Goal: Information Seeking & Learning: Learn about a topic

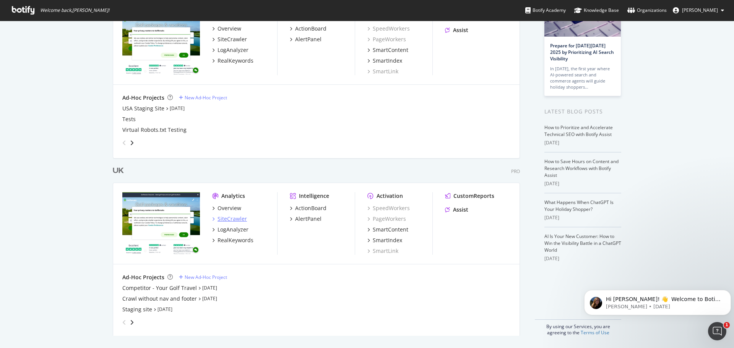
click at [229, 216] on div "SiteCrawler" at bounding box center [231, 219] width 29 height 8
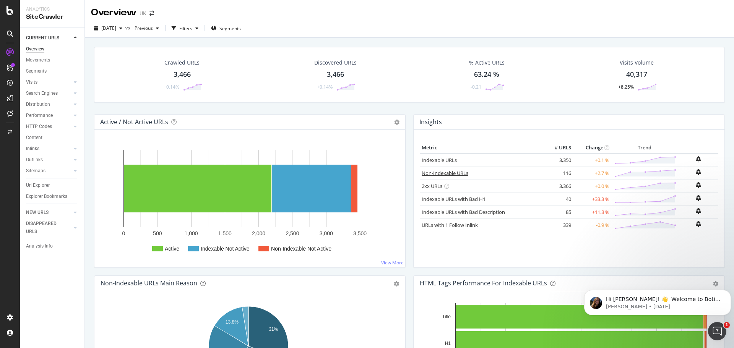
click at [452, 173] on link "Non-Indexable URLs" at bounding box center [445, 173] width 47 height 7
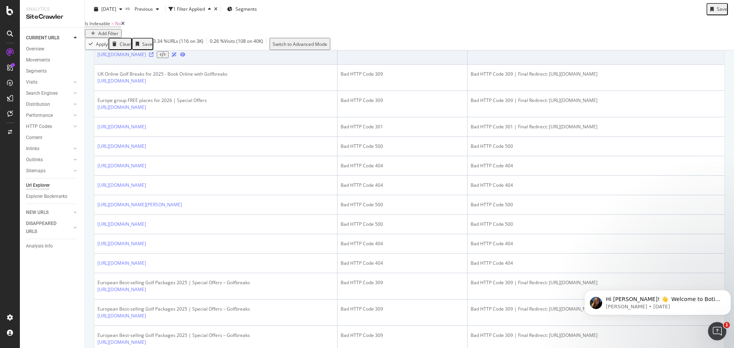
scroll to position [229, 0]
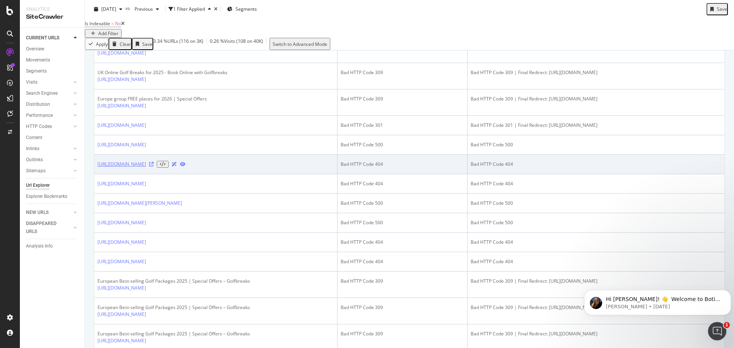
click at [146, 168] on link "[URL][DOMAIN_NAME]" at bounding box center [121, 164] width 49 height 7
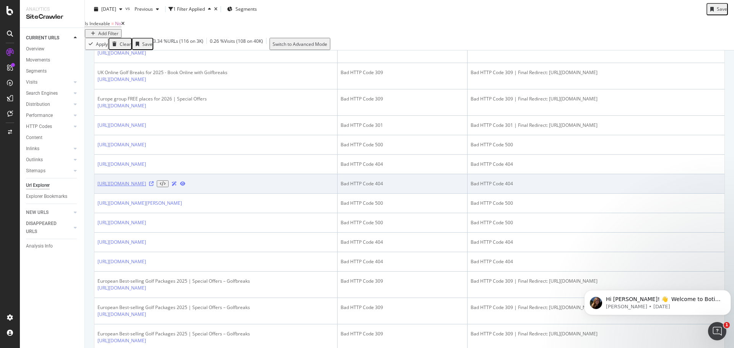
click at [146, 187] on link "[URL][DOMAIN_NAME]" at bounding box center [121, 183] width 49 height 7
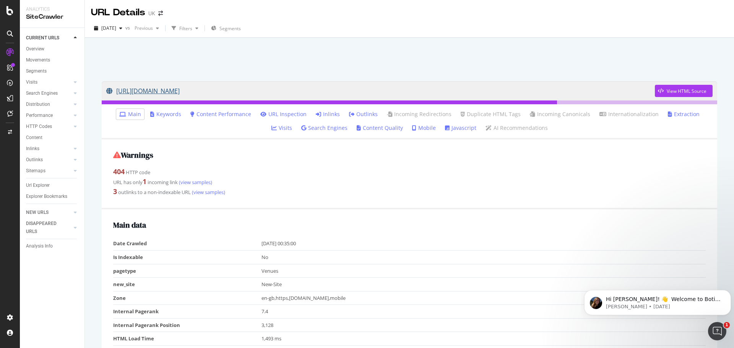
click at [315, 88] on link "[URL][DOMAIN_NAME]" at bounding box center [380, 90] width 548 height 19
